Goal: Task Accomplishment & Management: Manage account settings

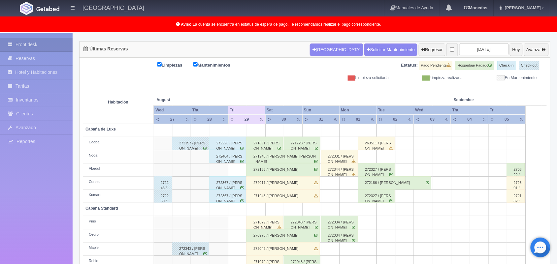
scroll to position [41, 0]
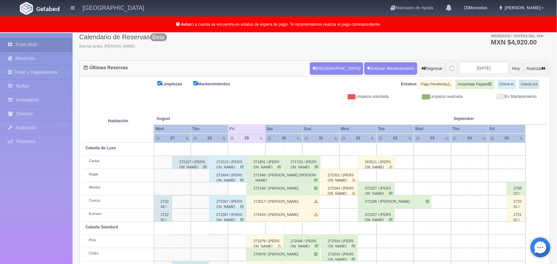
drag, startPoint x: 561, startPoint y: 60, endPoint x: 558, endPoint y: 89, distance: 28.9
click at [556, 89] on html "Hotel Xacallan Manuales de Ayuda Actualizaciones recientes Monedas Tipo de camb…" at bounding box center [278, 91] width 557 height 264
click at [285, 190] on div "272166 / [PERSON_NAME]" at bounding box center [282, 188] width 73 height 13
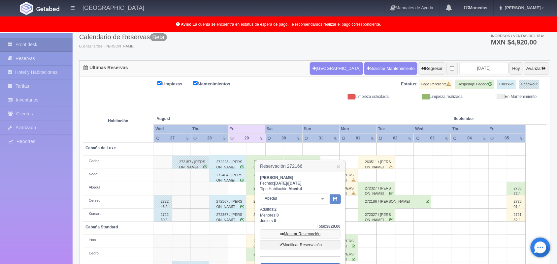
click at [310, 235] on link "Mostrar Reservación" at bounding box center [300, 234] width 80 height 9
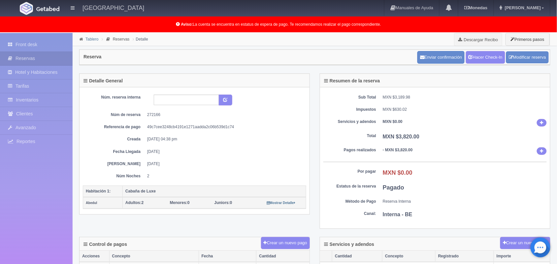
click at [87, 39] on link "Tablero" at bounding box center [91, 39] width 13 height 5
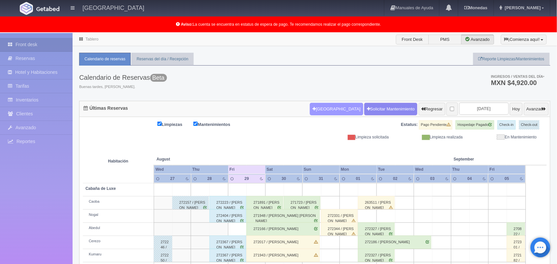
click at [315, 108] on button "Nueva Reserva" at bounding box center [336, 109] width 53 height 13
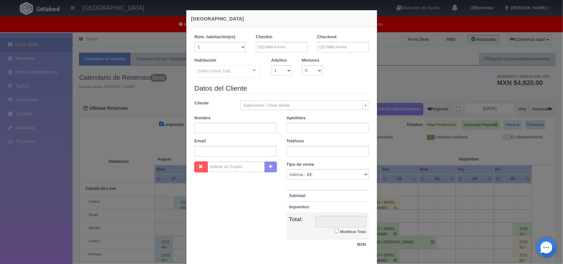
checkbox input "false"
click at [241, 20] on h4 "[GEOGRAPHIC_DATA]" at bounding box center [281, 18] width 181 height 7
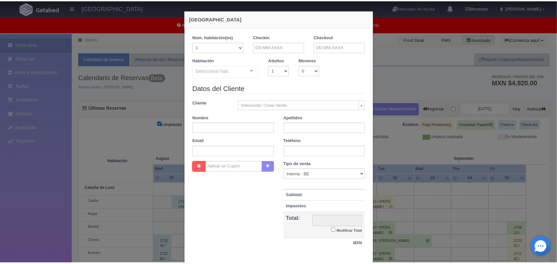
scroll to position [40, 0]
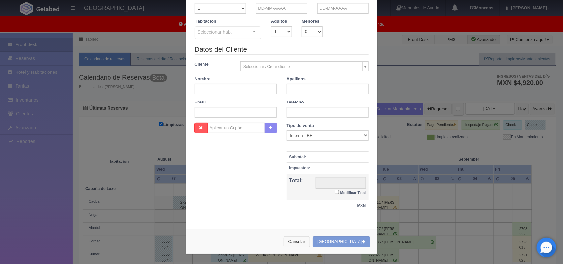
click at [305, 244] on button "Cancelar" at bounding box center [297, 242] width 26 height 11
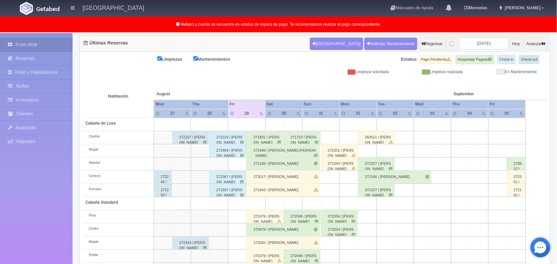
scroll to position [92, 0]
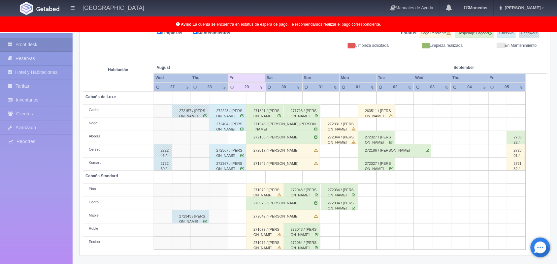
click at [289, 220] on div "272042 / Alma Edith Maldonado Vega" at bounding box center [282, 216] width 73 height 13
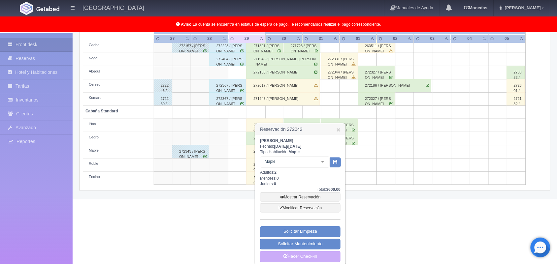
scroll to position [163, 0]
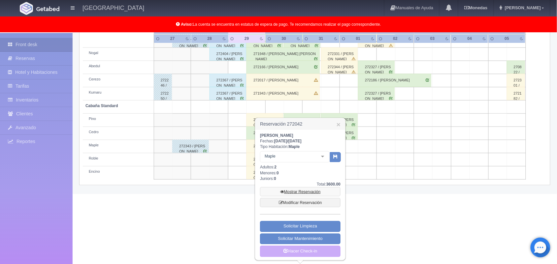
click at [302, 192] on link "Mostrar Reservación" at bounding box center [300, 191] width 80 height 9
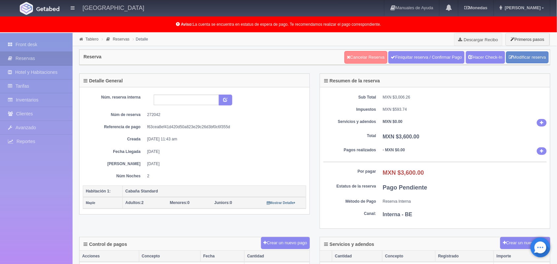
click at [367, 58] on link "Cancelar Reserva" at bounding box center [365, 57] width 43 height 13
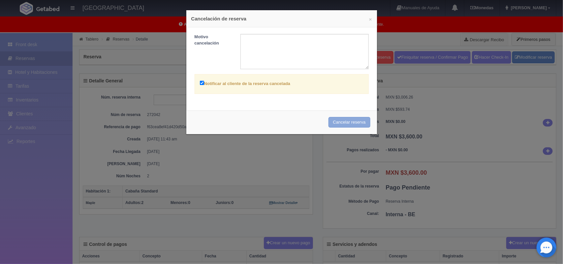
click at [351, 124] on button "Cancelar reserva" at bounding box center [350, 122] width 42 height 11
click at [337, 125] on div "Cancelar reserva" at bounding box center [281, 123] width 191 height 24
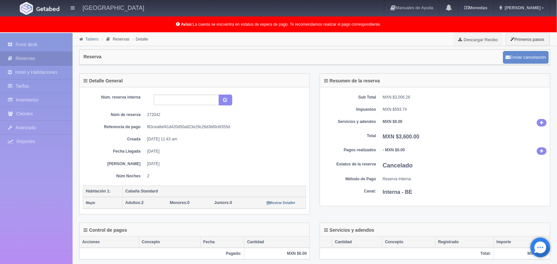
click at [91, 38] on link "Tablero" at bounding box center [91, 39] width 13 height 5
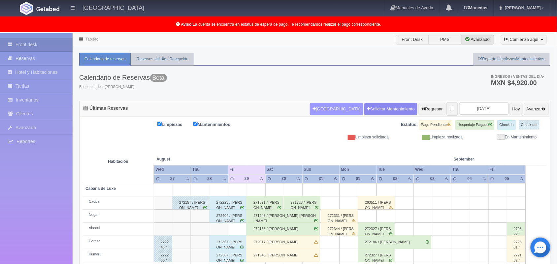
click at [326, 111] on button "Nueva Reserva" at bounding box center [336, 109] width 53 height 13
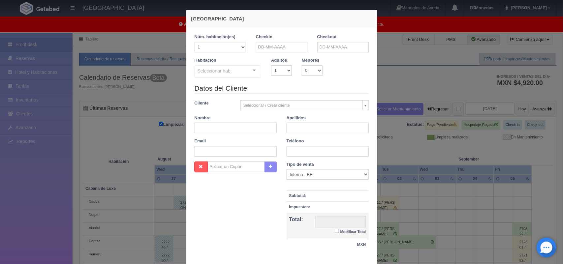
checkbox input "false"
click at [274, 45] on input "text" at bounding box center [281, 47] width 51 height 11
click at [305, 119] on link "29" at bounding box center [305, 119] width 9 height 10
type input "29-08-2025"
checkbox input "false"
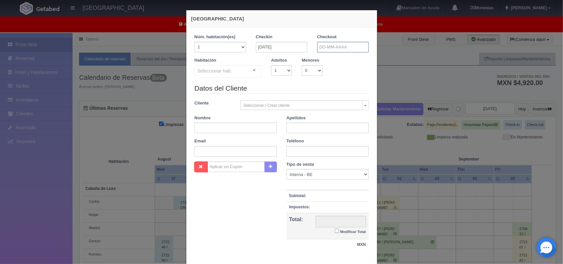
click at [347, 46] on input "text" at bounding box center [342, 47] width 51 height 11
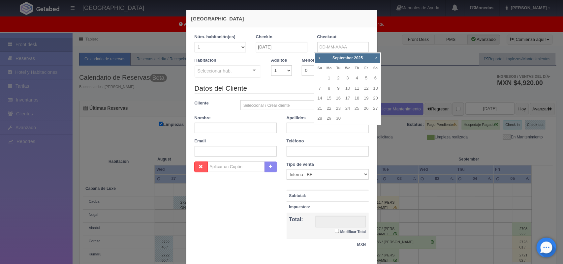
click at [319, 59] on span "Prev" at bounding box center [319, 57] width 5 height 5
click at [373, 120] on link "30" at bounding box center [375, 119] width 9 height 10
type input "[DATE]"
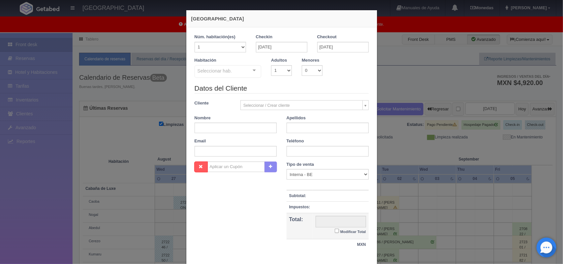
checkbox input "false"
click at [277, 74] on select "1 2 3 4 5 6 7 8 9 10" at bounding box center [281, 70] width 21 height 11
select select "2"
click at [271, 65] on select "1 2 3 4 5 6 7 8 9 10" at bounding box center [281, 70] width 21 height 11
click at [250, 73] on div "Seleccionar hab. Cabaña de Luxe Cabaña de Luxe - Sin asignar Cabaña Standard Ca…" at bounding box center [228, 71] width 67 height 13
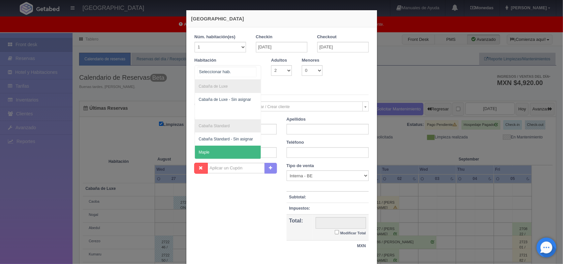
click at [245, 149] on span "Maple" at bounding box center [228, 152] width 66 height 13
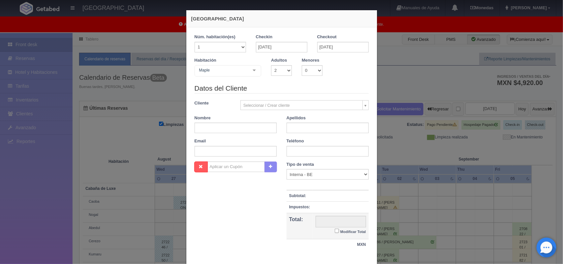
checkbox input "false"
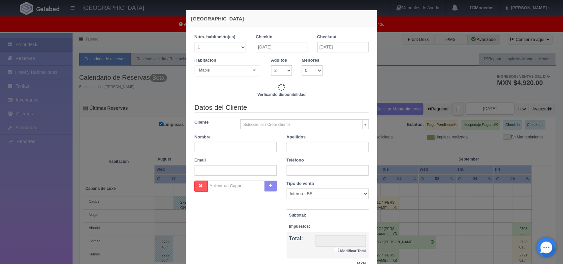
type input "1600.00"
checkbox input "false"
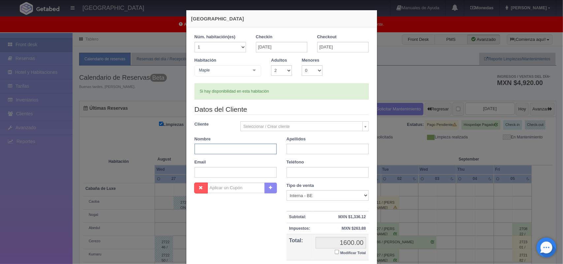
click at [232, 148] on input "text" at bounding box center [236, 149] width 82 height 11
type input "[PERSON_NAME]"
click at [295, 146] on input "text" at bounding box center [328, 149] width 82 height 11
type input "[PERSON_NAME]"
click at [309, 174] on input "text" at bounding box center [328, 172] width 82 height 11
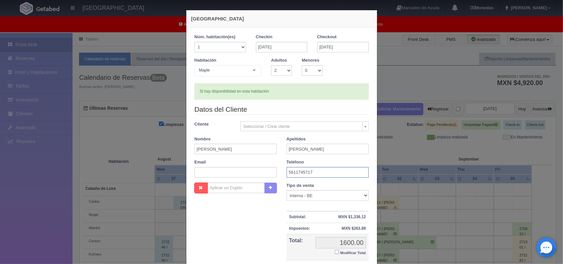
scroll to position [60, 0]
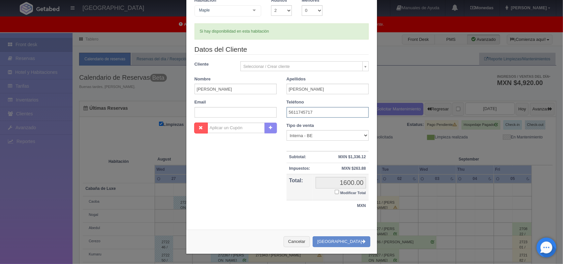
type input "5611745717"
click at [335, 194] on input "Modificar Total" at bounding box center [337, 192] width 4 height 4
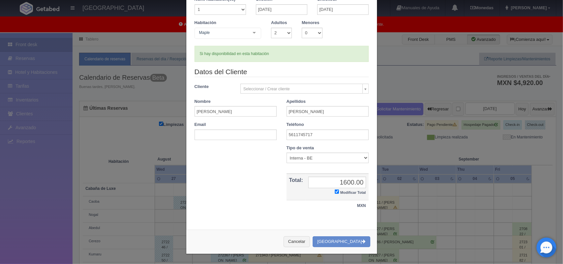
click at [335, 194] on input "Modificar Total" at bounding box center [337, 192] width 4 height 4
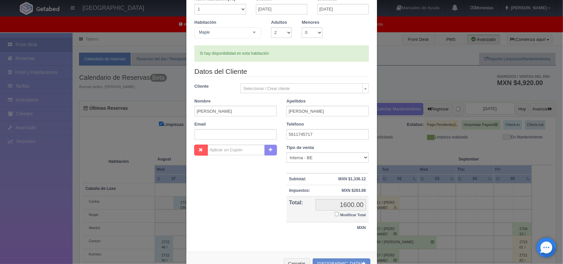
click at [335, 217] on label "Modificar Total" at bounding box center [350, 215] width 31 height 8
click at [335, 216] on input "Modificar Total" at bounding box center [337, 214] width 4 height 4
checkbox input "true"
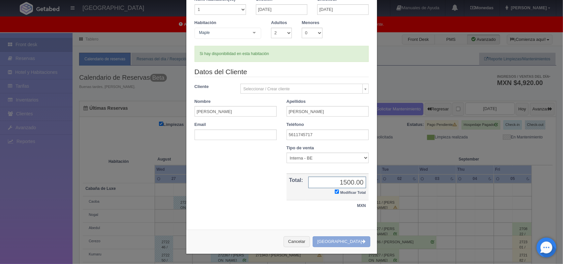
type input "1500.00"
click at [346, 242] on button "Crear Reserva" at bounding box center [341, 242] width 57 height 11
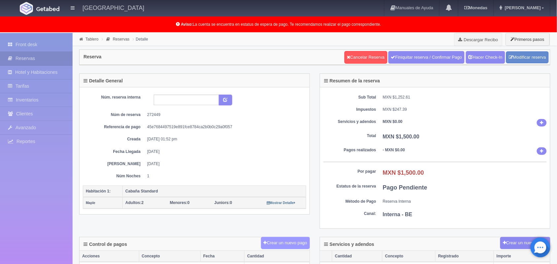
click at [283, 246] on button "Crear un nuevo pago" at bounding box center [285, 243] width 49 height 12
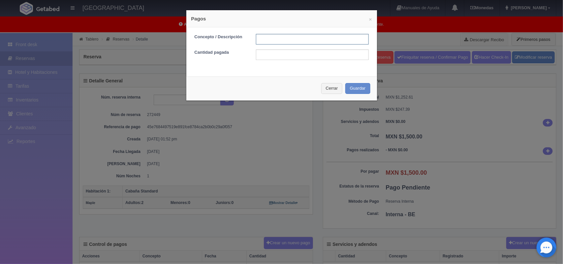
click at [291, 39] on input "text" at bounding box center [312, 39] width 113 height 11
type input "Pago efectivo [DATE]"
click at [299, 54] on input "text" at bounding box center [312, 54] width 113 height 11
type input "400.00"
click at [347, 88] on button "Guardar" at bounding box center [357, 88] width 25 height 11
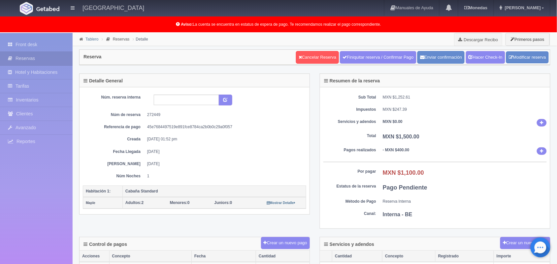
click at [89, 39] on link "Tablero" at bounding box center [91, 39] width 13 height 5
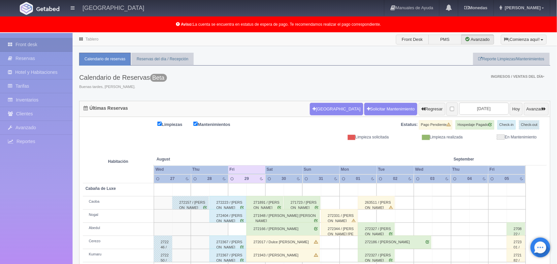
scroll to position [92, 0]
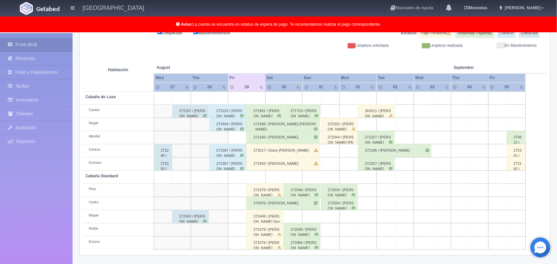
drag, startPoint x: 559, startPoint y: 46, endPoint x: 563, endPoint y: 217, distance: 171.6
click at [556, 173] on html "[GEOGRAPHIC_DATA] Manuales de Ayuda Actualizaciones recientes [GEOGRAPHIC_DATA]…" at bounding box center [278, 40] width 557 height 264
click at [272, 220] on div "272449 / Hector Ubaldo Vera San Román" at bounding box center [264, 216] width 37 height 13
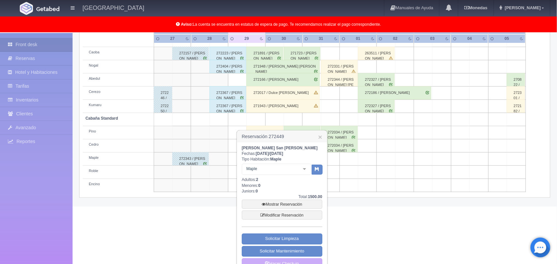
scroll to position [163, 0]
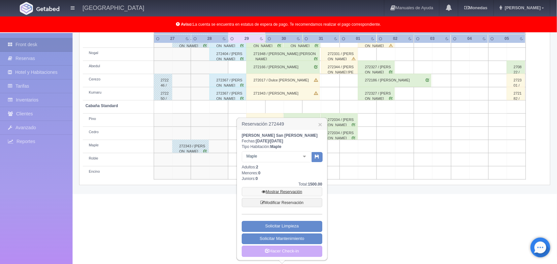
click at [282, 189] on link "Mostrar Reservación" at bounding box center [282, 191] width 80 height 9
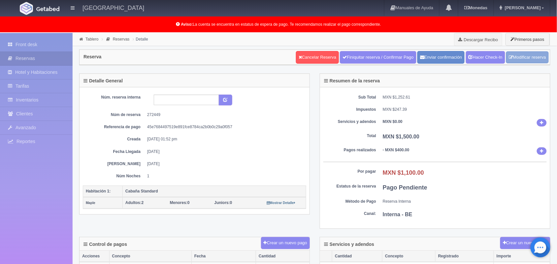
click at [515, 59] on link "Modificar reserva" at bounding box center [527, 57] width 43 height 12
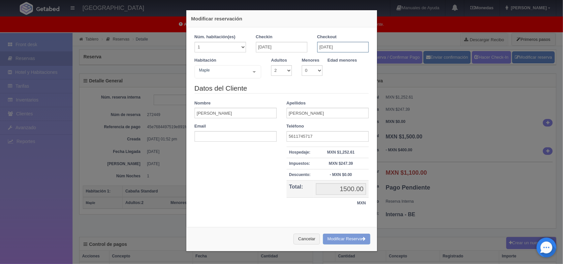
click at [350, 47] on input "30-08-2025" at bounding box center [342, 47] width 51 height 11
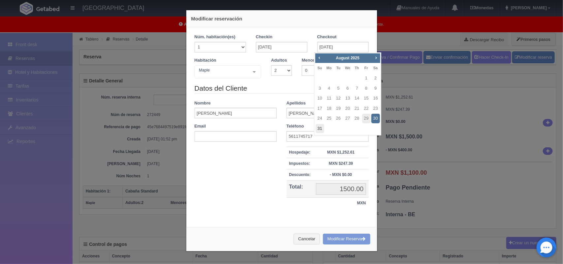
click at [319, 129] on link "31" at bounding box center [320, 129] width 9 height 10
type input "31-08-2025"
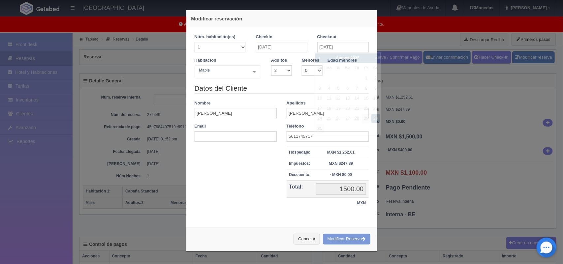
checkbox input "false"
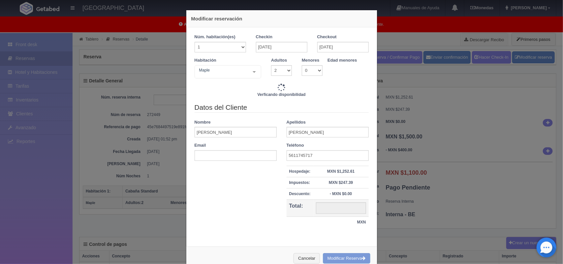
type input "3600.00"
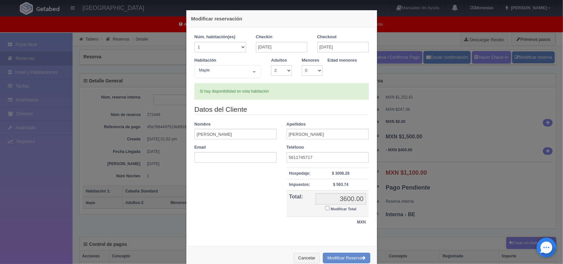
click at [325, 210] on input "Modificar Total" at bounding box center [327, 208] width 4 height 4
checkbox input "true"
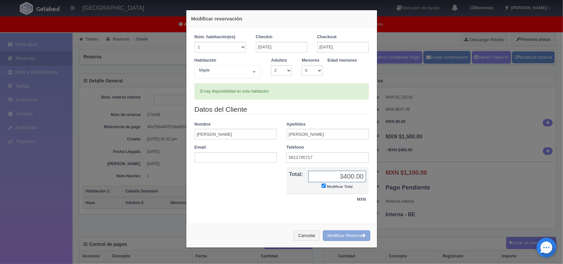
type input "3400.00"
click at [342, 237] on button "Modificar Reserva" at bounding box center [346, 236] width 47 height 11
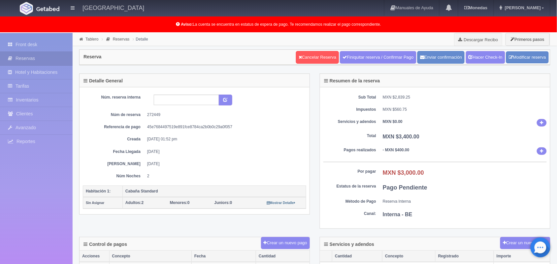
click at [308, 45] on div "Tablero Reservas Detalle Descargar Recibo Primeros pasos" at bounding box center [315, 39] width 484 height 13
